Goal: Navigation & Orientation: Find specific page/section

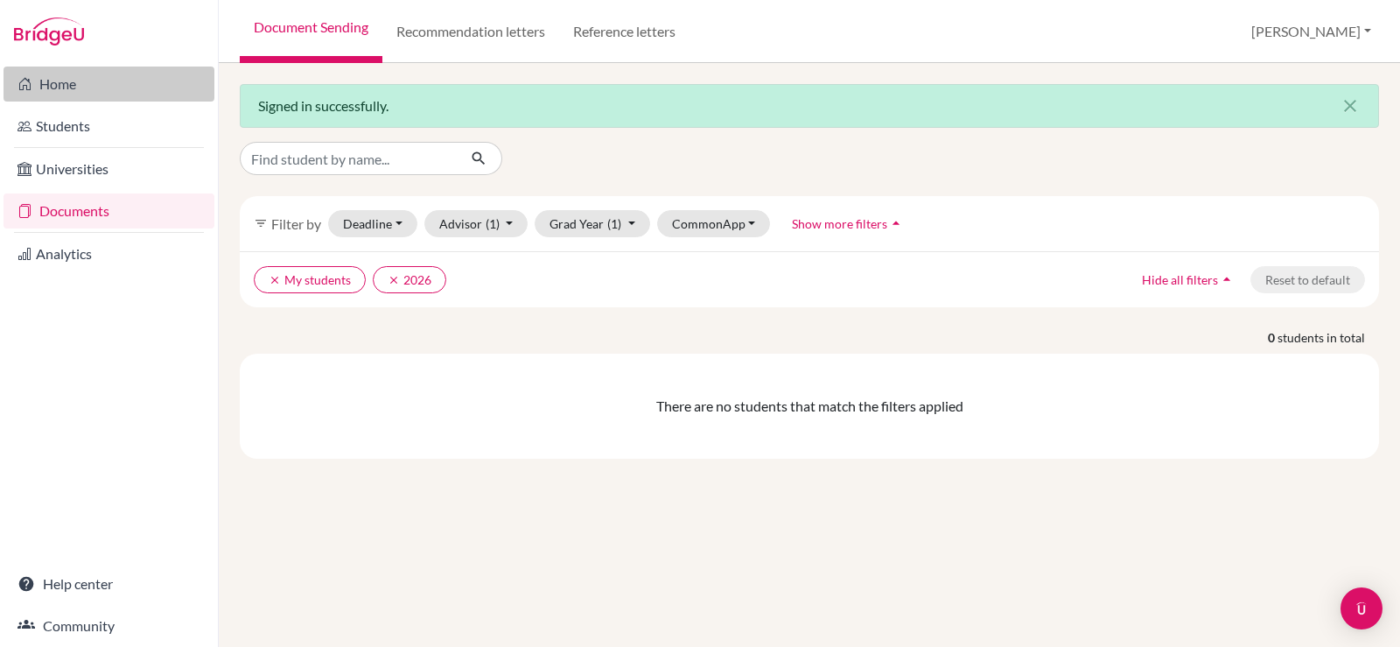
click at [82, 90] on link "Home" at bounding box center [109, 84] width 211 height 35
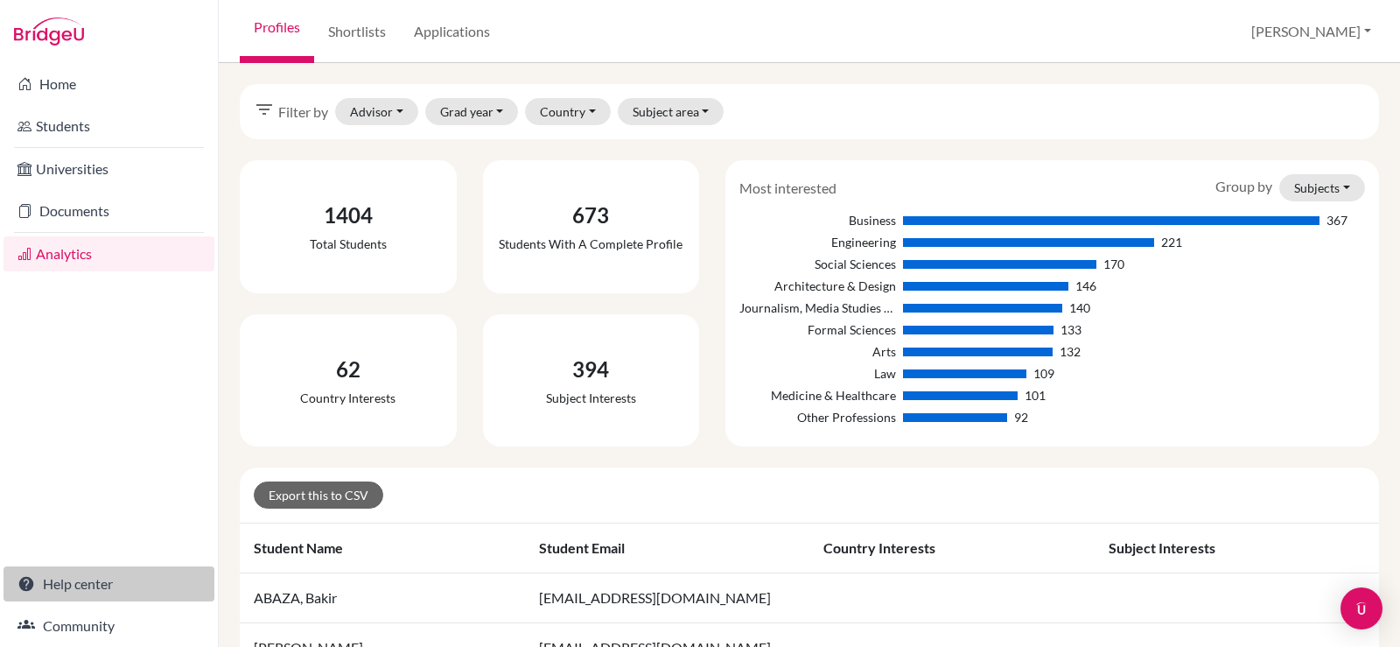
click at [79, 583] on link "Help center" at bounding box center [109, 583] width 211 height 35
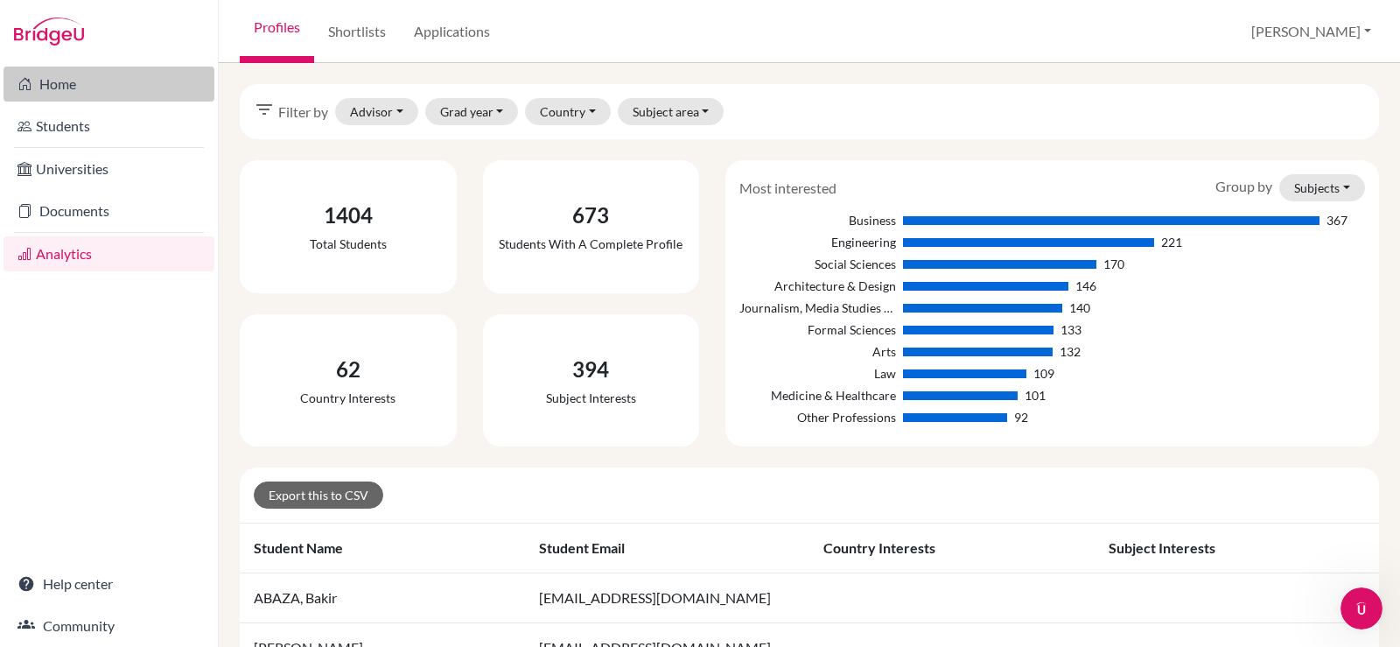
click at [70, 95] on link "Home" at bounding box center [109, 84] width 211 height 35
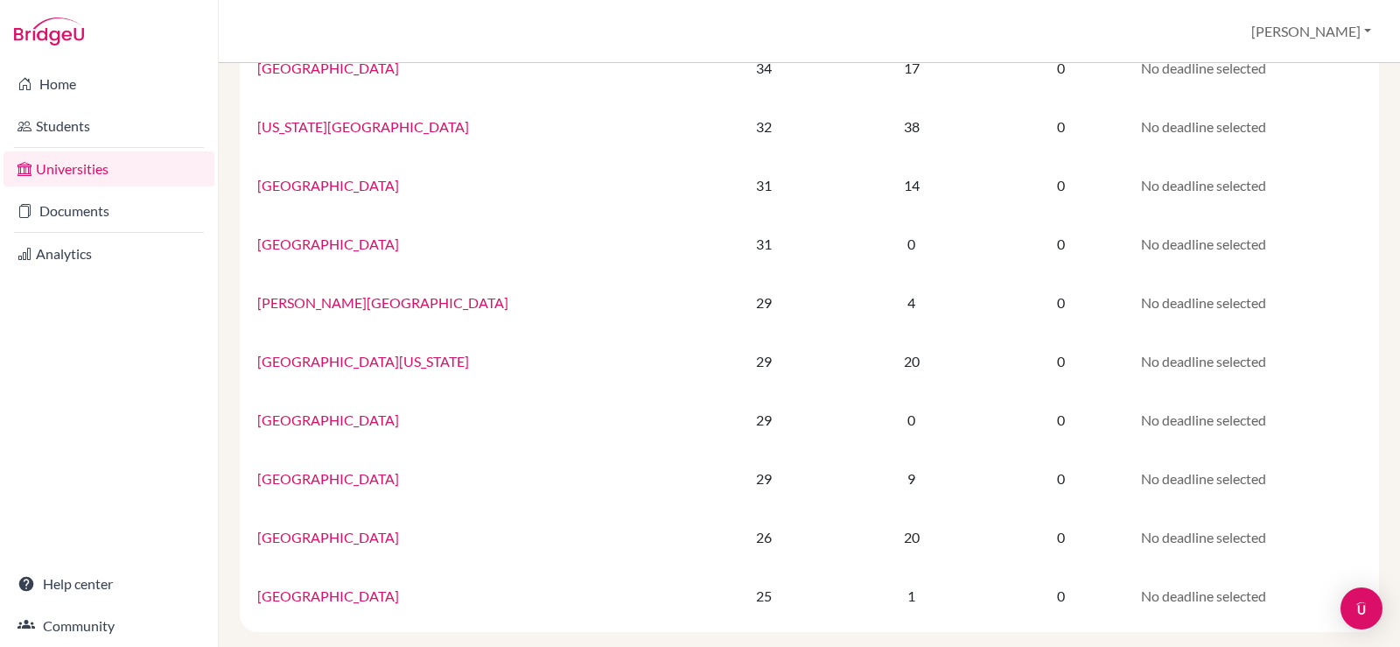
scroll to position [1131, 0]
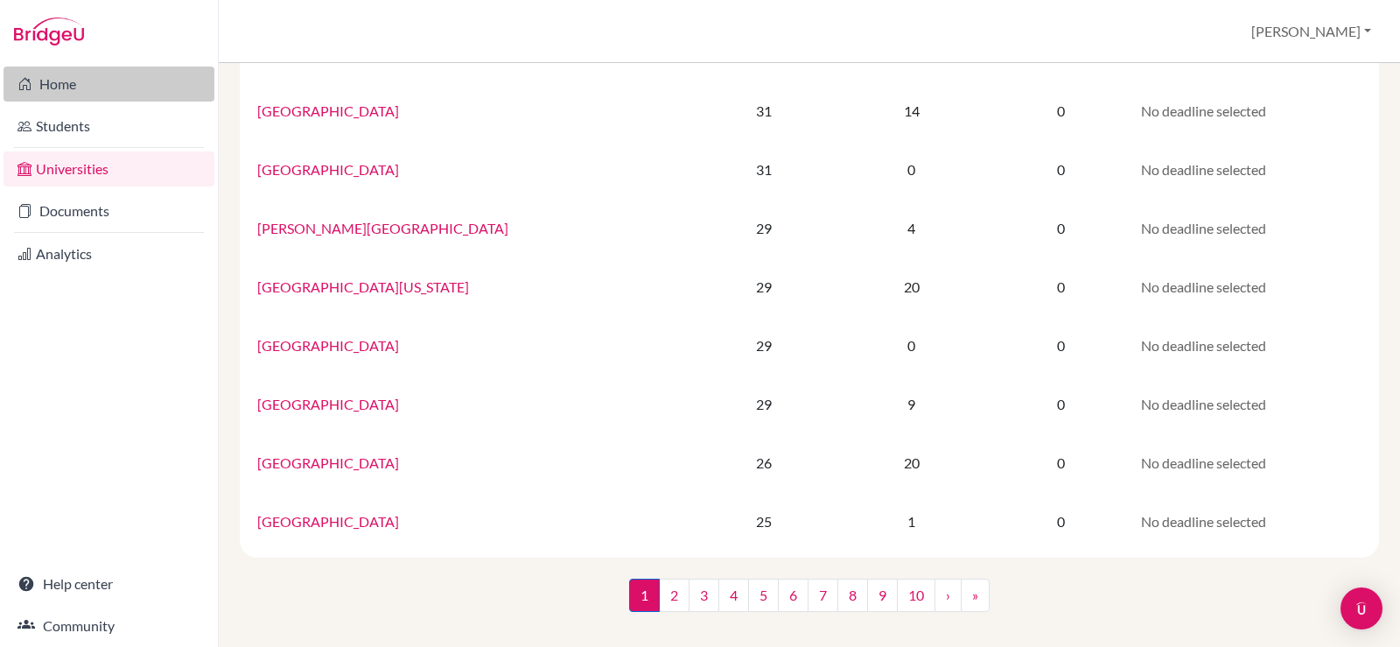
click at [53, 82] on link "Home" at bounding box center [109, 84] width 211 height 35
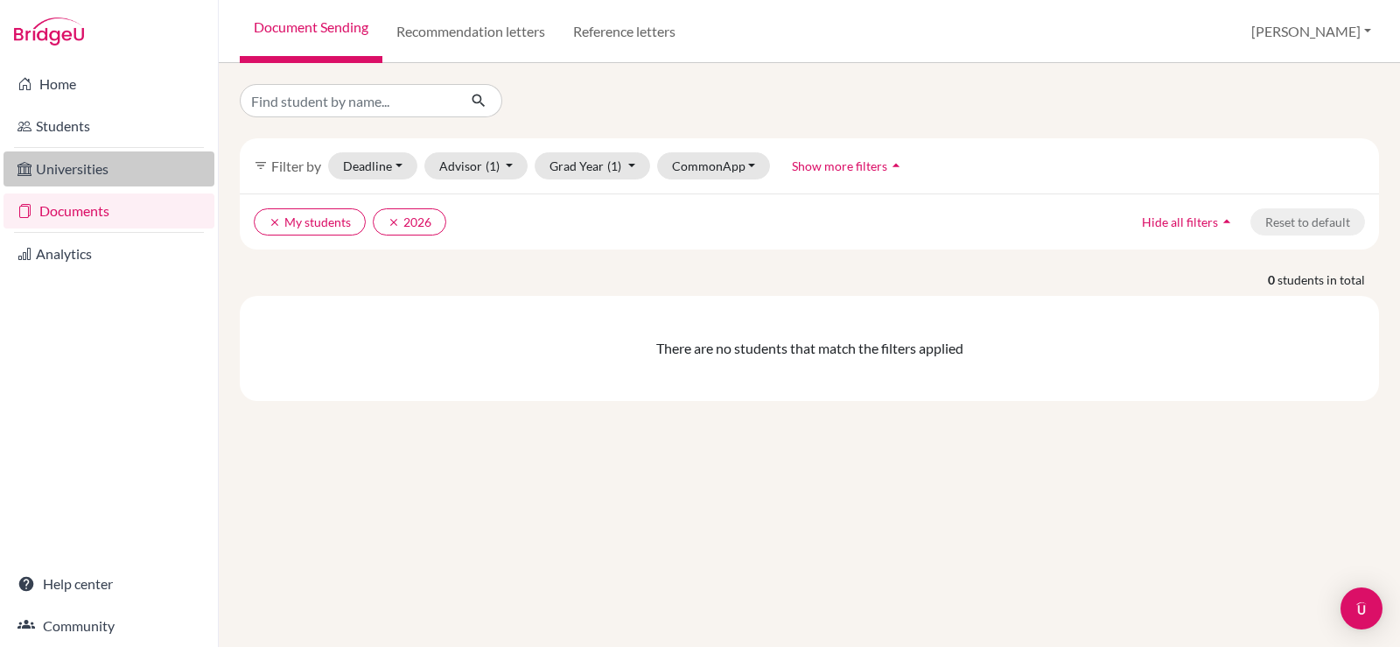
click at [81, 184] on link "Universities" at bounding box center [109, 168] width 211 height 35
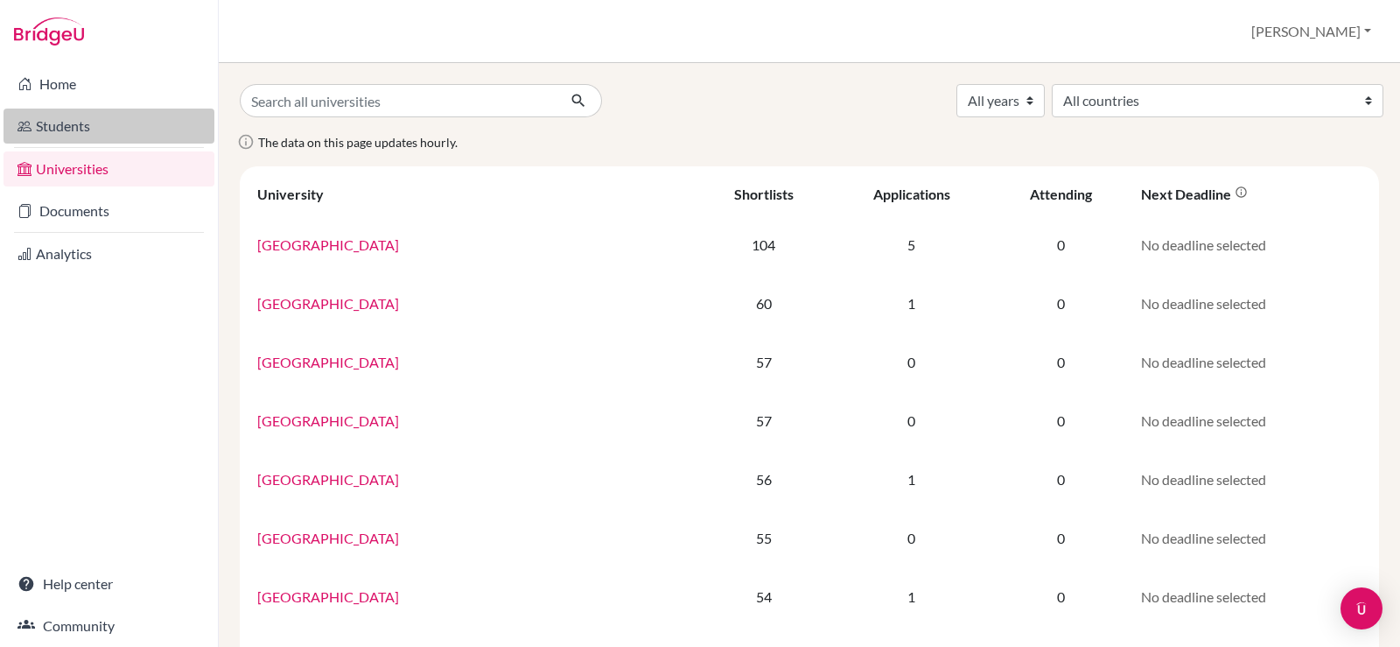
click at [80, 137] on link "Students" at bounding box center [109, 126] width 211 height 35
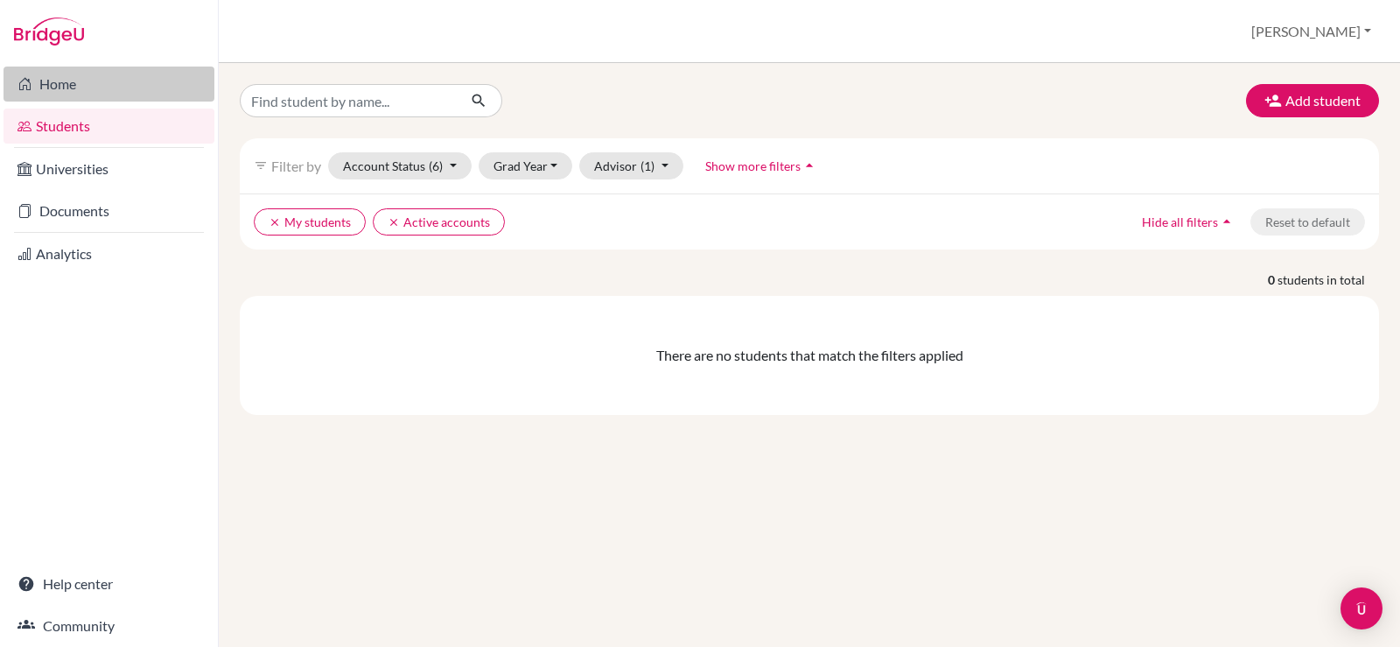
click at [105, 91] on link "Home" at bounding box center [109, 84] width 211 height 35
